Goal: Task Accomplishment & Management: Use online tool/utility

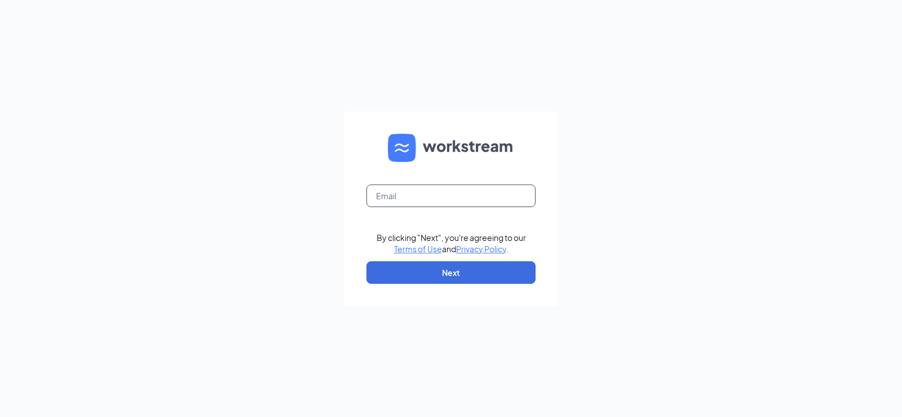
click at [420, 192] on input "text" at bounding box center [450, 195] width 169 height 23
type input "[EMAIL_ADDRESS][DOMAIN_NAME]"
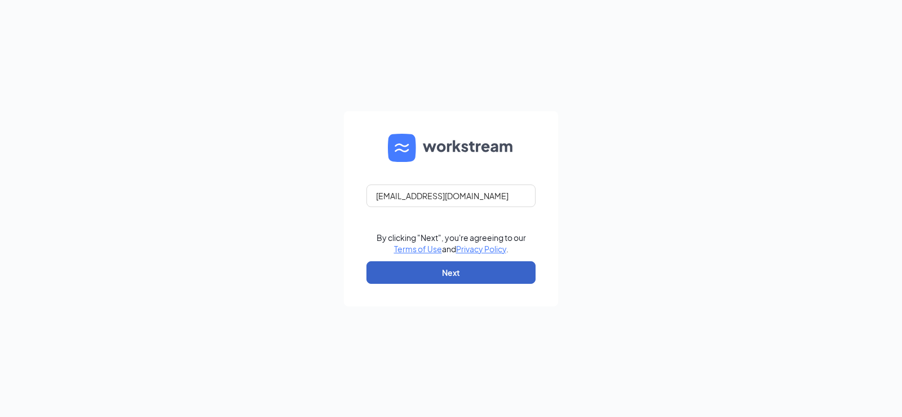
click at [400, 272] on button "Next" at bounding box center [450, 272] width 169 height 23
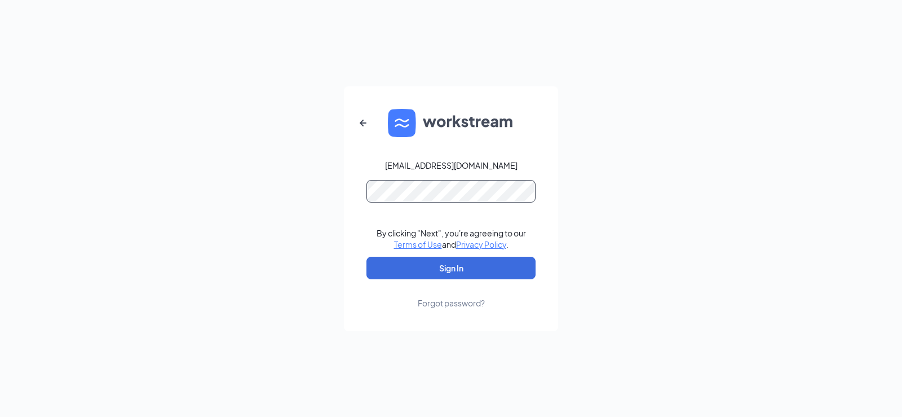
click at [366, 256] on button "Sign In" at bounding box center [450, 267] width 169 height 23
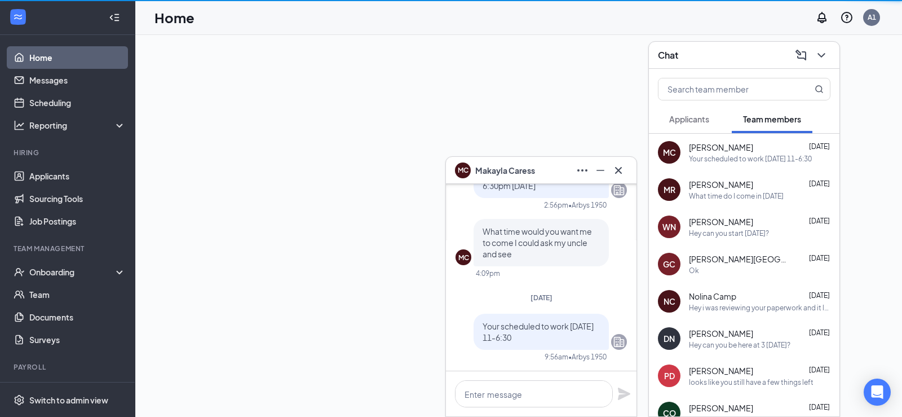
click at [620, 171] on icon "Cross" at bounding box center [619, 170] width 14 height 14
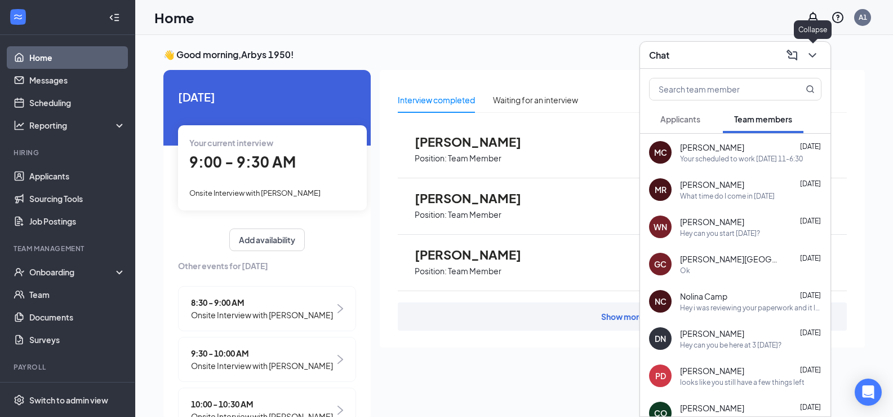
click at [816, 52] on icon "ChevronDown" at bounding box center [813, 55] width 14 height 14
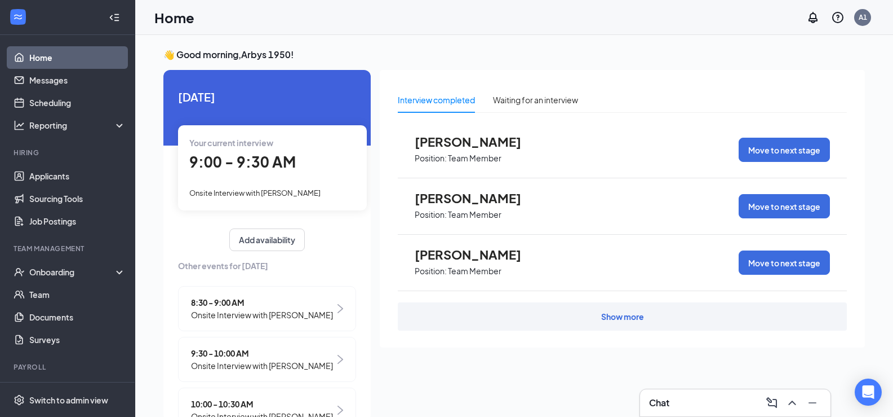
click at [271, 167] on span "9:00 - 9:30 AM" at bounding box center [242, 161] width 107 height 19
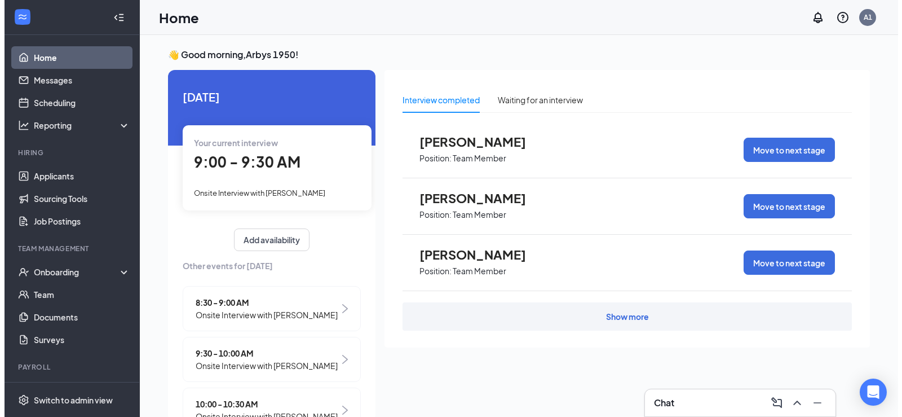
scroll to position [5, 0]
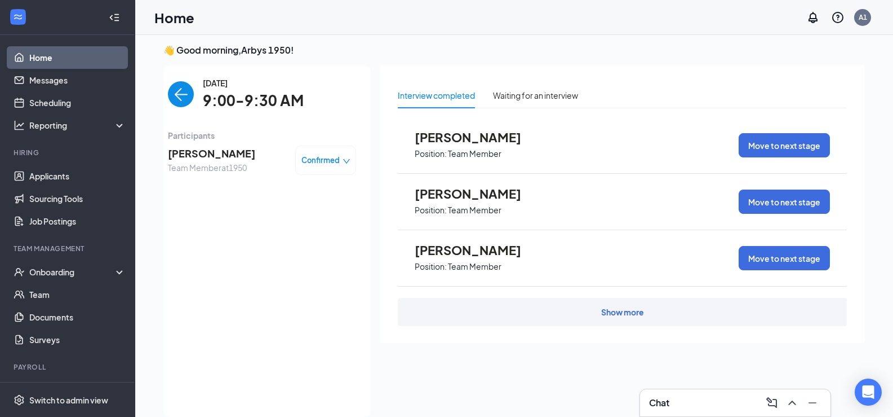
click at [213, 156] on span "Mamie Lucas" at bounding box center [211, 153] width 87 height 16
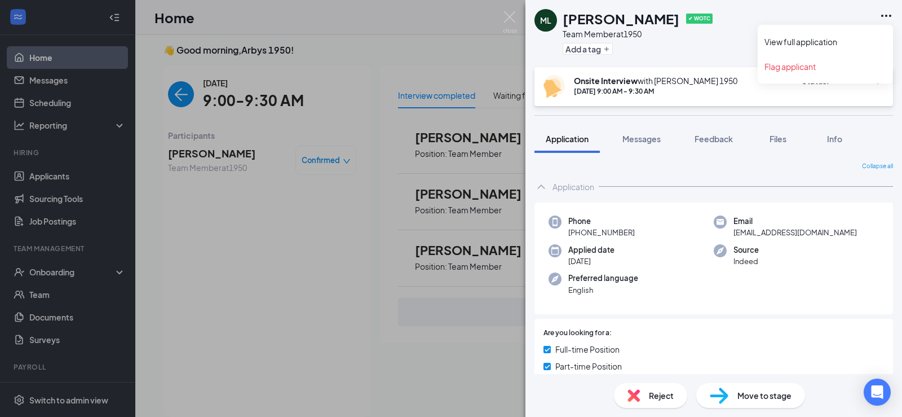
click at [888, 19] on icon "Ellipses" at bounding box center [886, 16] width 14 height 14
click at [801, 45] on link "View full application" at bounding box center [825, 41] width 122 height 11
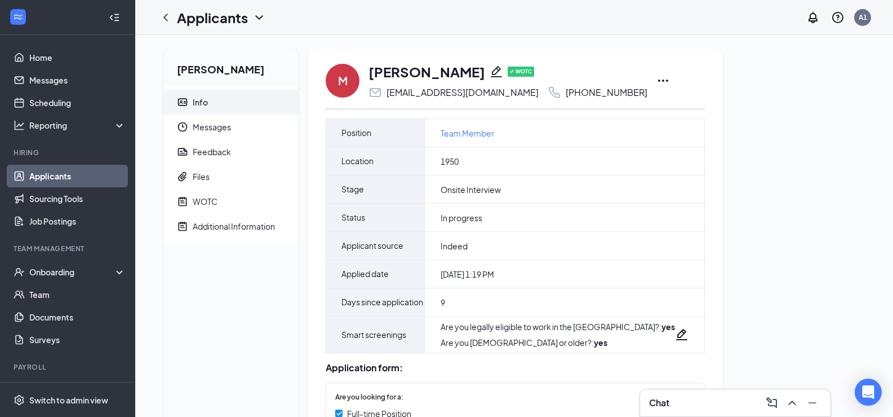
click at [657, 80] on icon "Ellipses" at bounding box center [664, 81] width 14 height 14
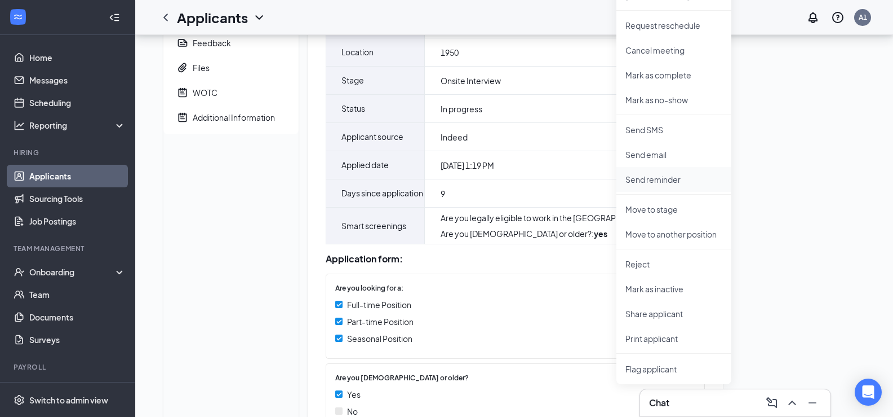
scroll to position [113, 0]
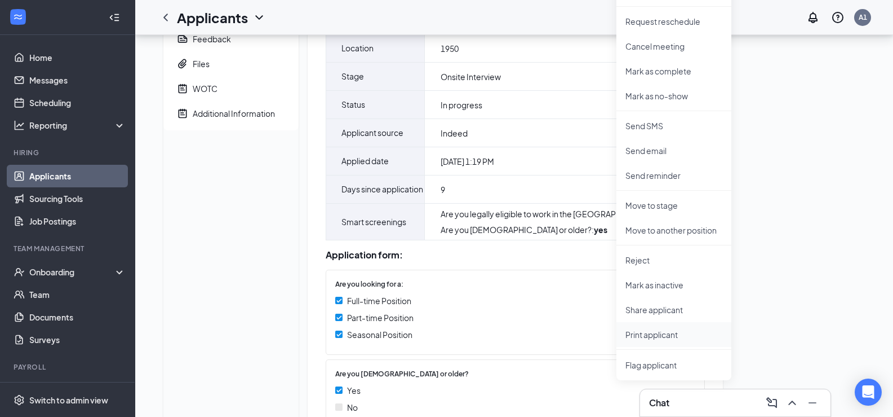
click at [645, 332] on p "Print applicant" at bounding box center [674, 334] width 97 height 11
